Goal: Browse casually: Explore the website without a specific task or goal

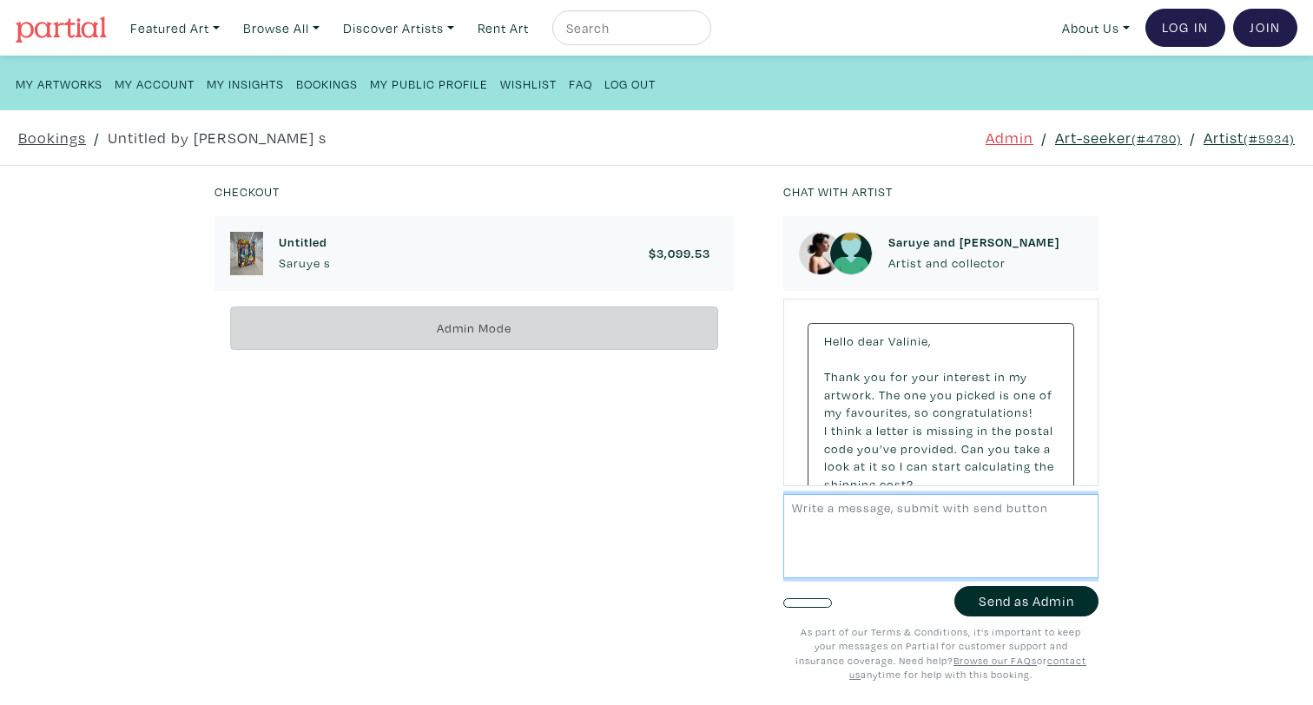
scroll to position [745, 0]
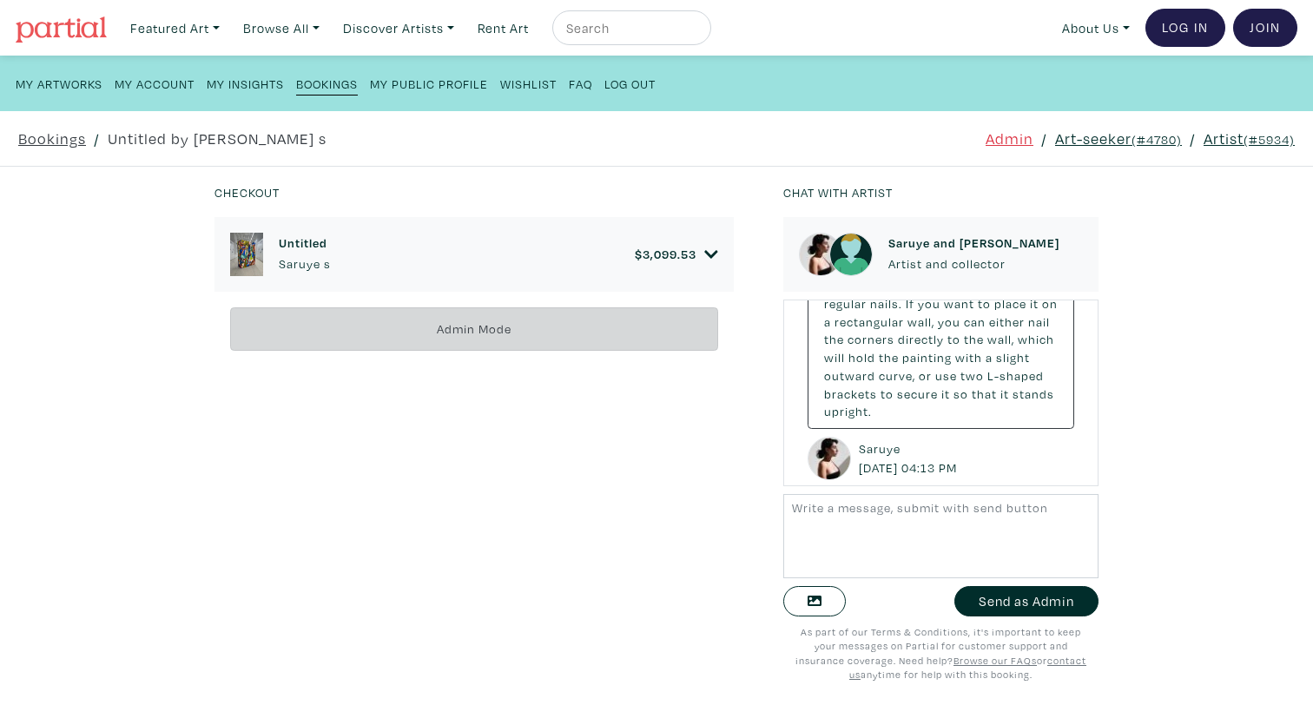
click at [728, 381] on div "Untitled Saruye s $ 3,099.53 • Painting • Oil on canvas • 60" x 80" x 2" Saruye…" at bounding box center [485, 449] width 543 height 464
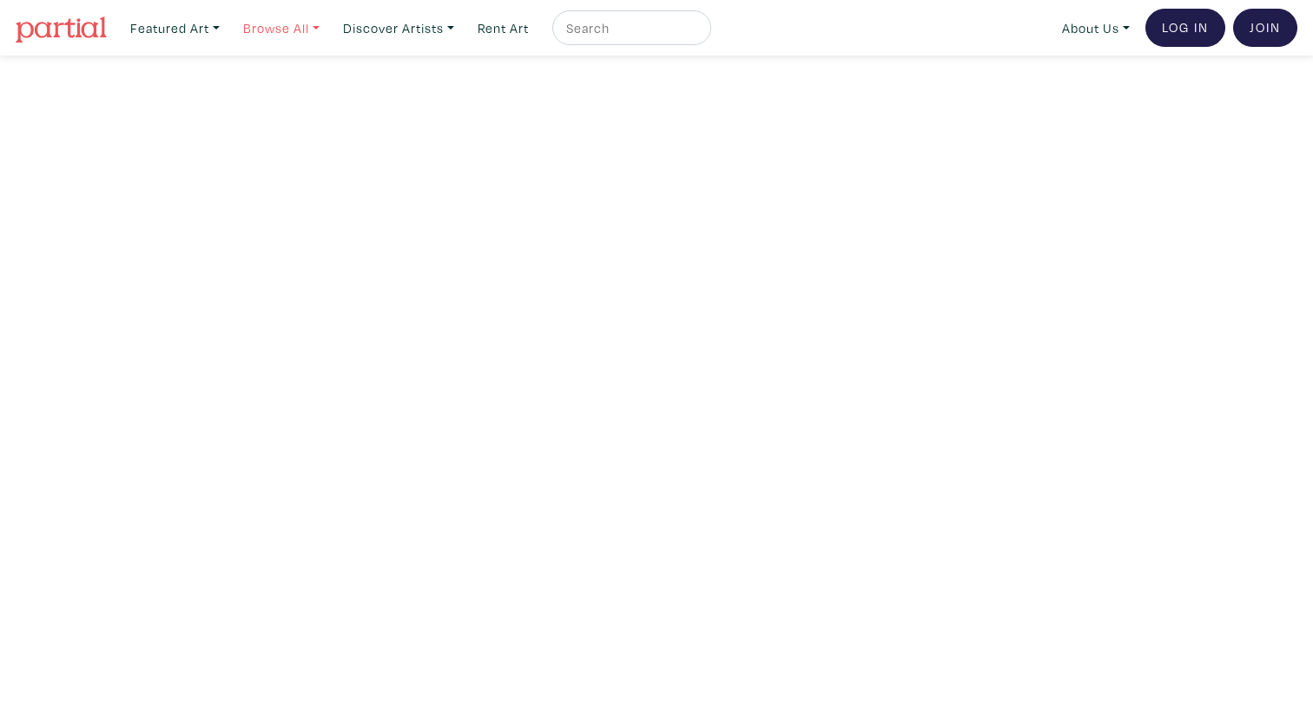
click at [267, 22] on link "Browse All" at bounding box center [281, 28] width 92 height 36
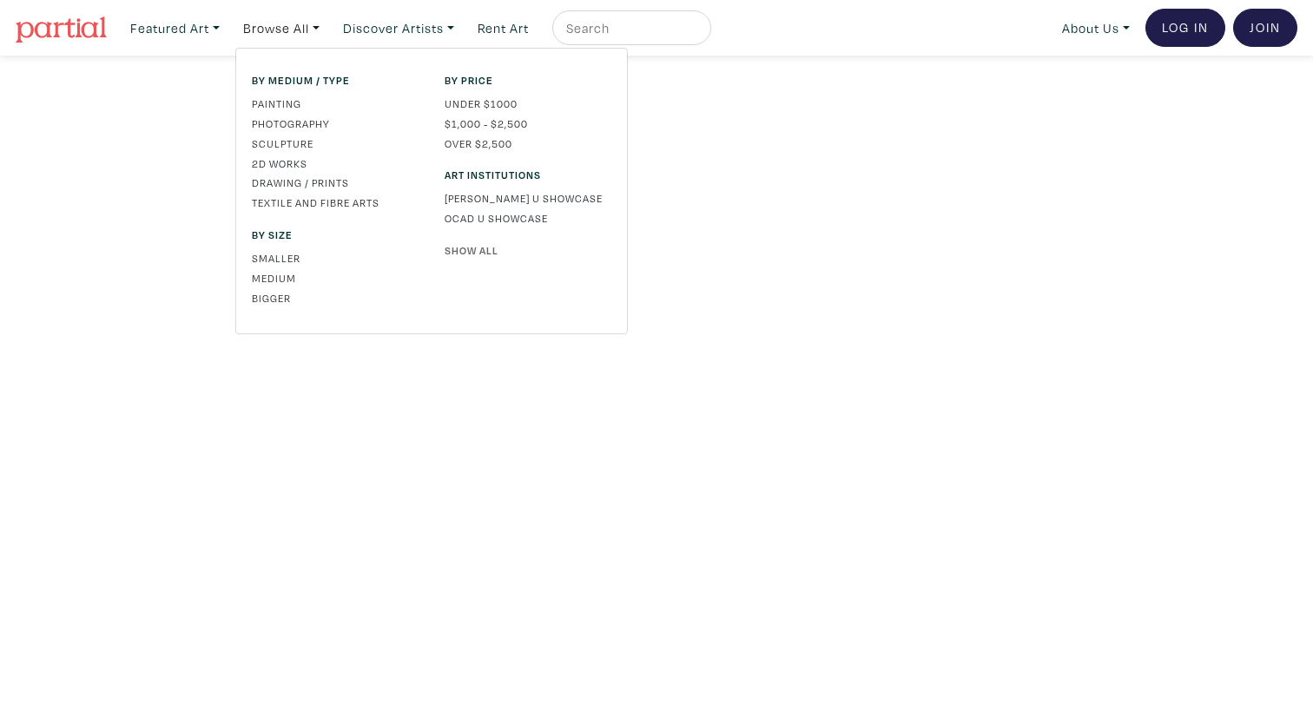
click at [472, 247] on link "Show All" at bounding box center [527, 250] width 167 height 16
